Goal: Transaction & Acquisition: Purchase product/service

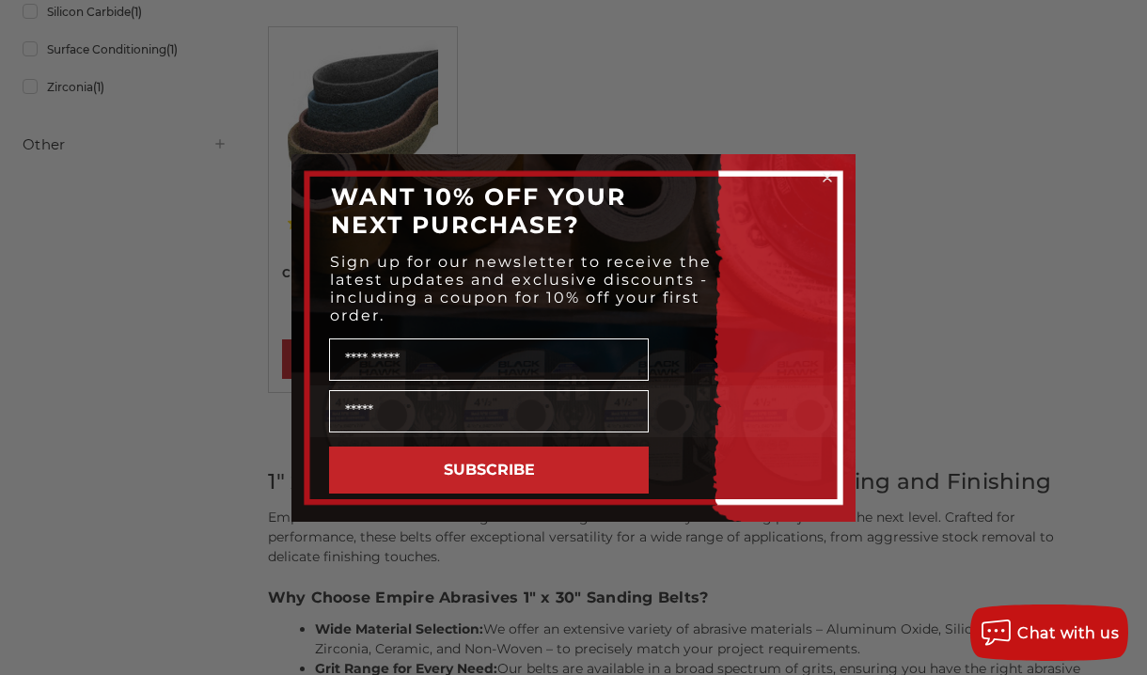
scroll to position [800, 0]
click at [826, 180] on circle "Close dialog" at bounding box center [828, 177] width 18 height 18
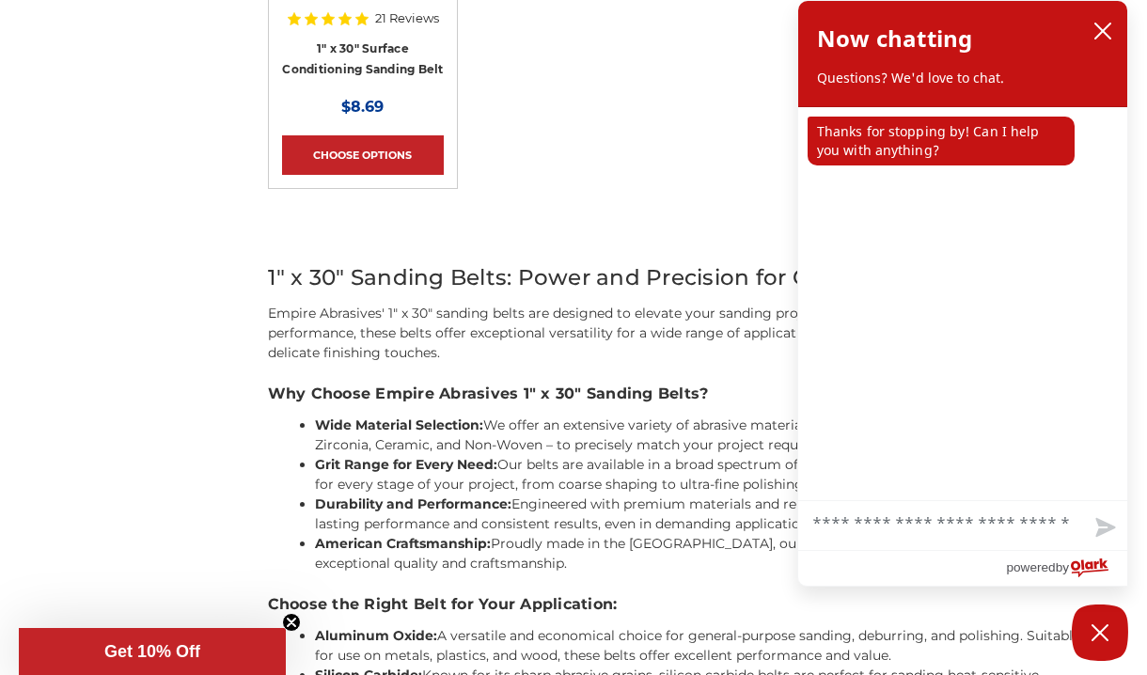
scroll to position [1002, 0]
click at [1101, 31] on icon "close chatbox" at bounding box center [1102, 31] width 19 height 19
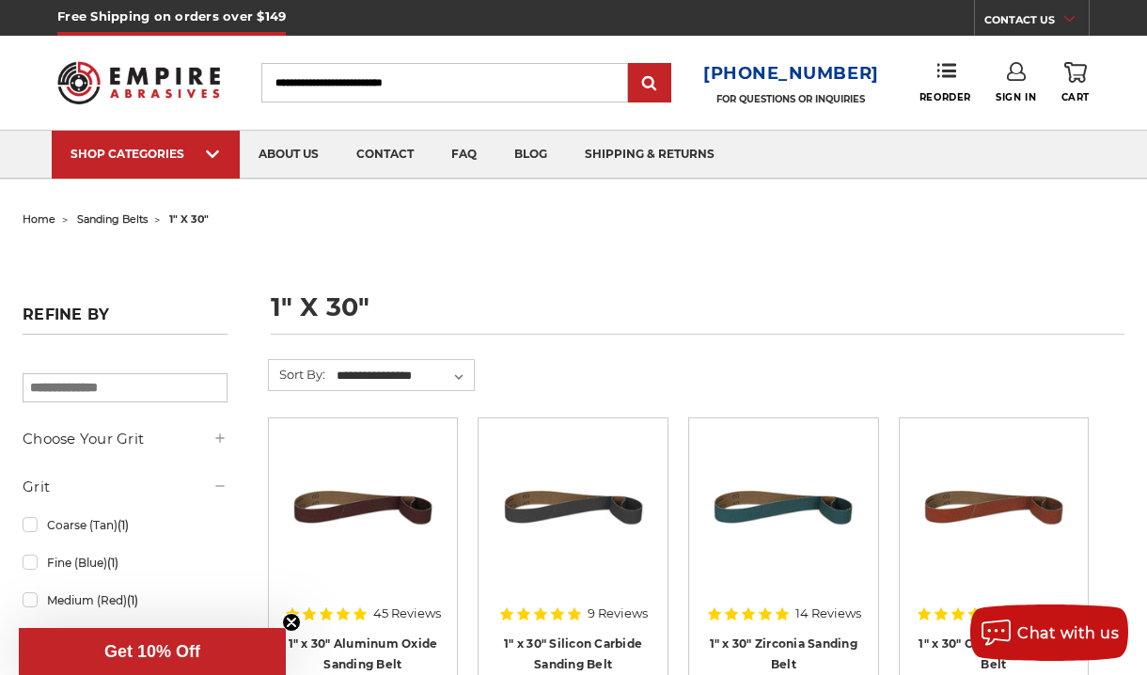
scroll to position [0, 0]
click at [308, 85] on input "Search" at bounding box center [445, 82] width 368 height 39
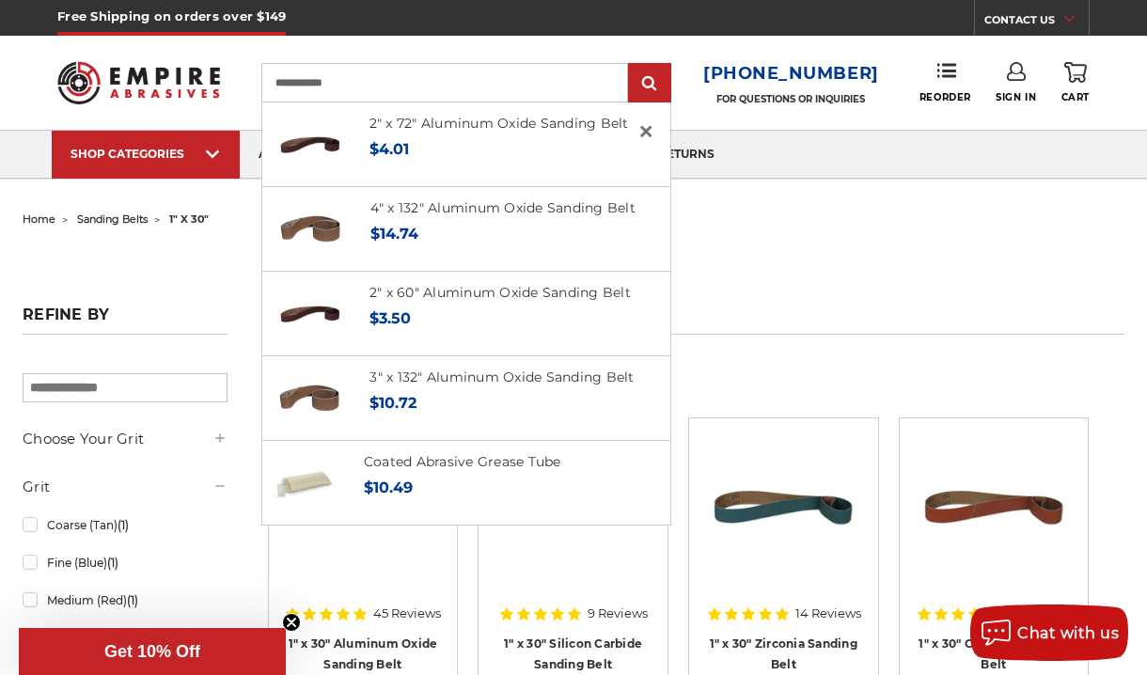
type input "**********"
click at [656, 84] on input "submit" at bounding box center [650, 84] width 38 height 38
